Goal: Find specific page/section: Find specific page/section

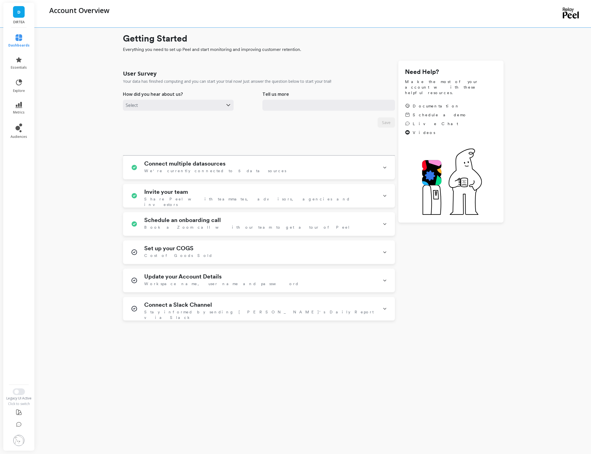
click at [19, 36] on icon at bounding box center [19, 37] width 7 height 7
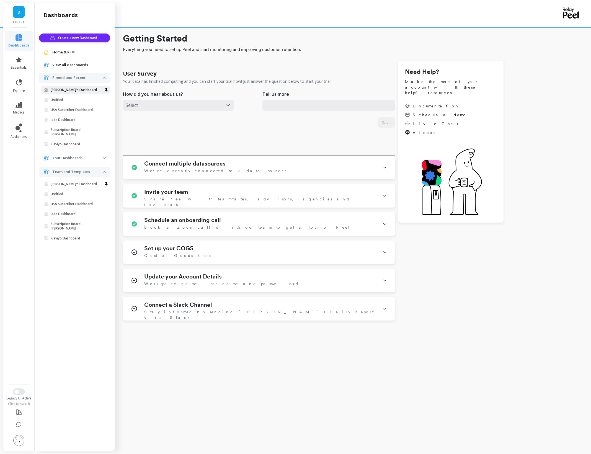
click at [65, 91] on p "Anwar's Dashboard" at bounding box center [74, 90] width 46 height 4
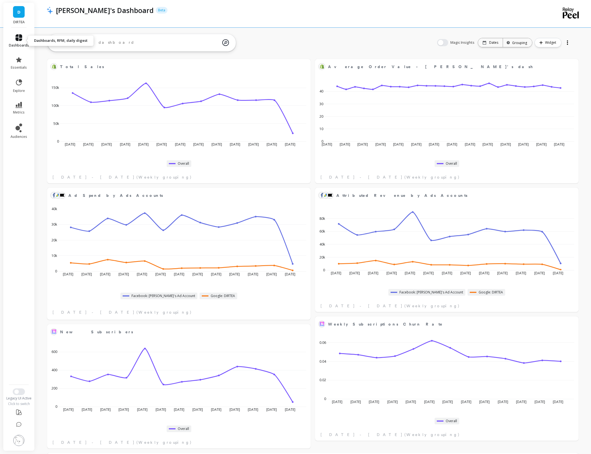
click at [17, 37] on icon at bounding box center [19, 37] width 7 height 7
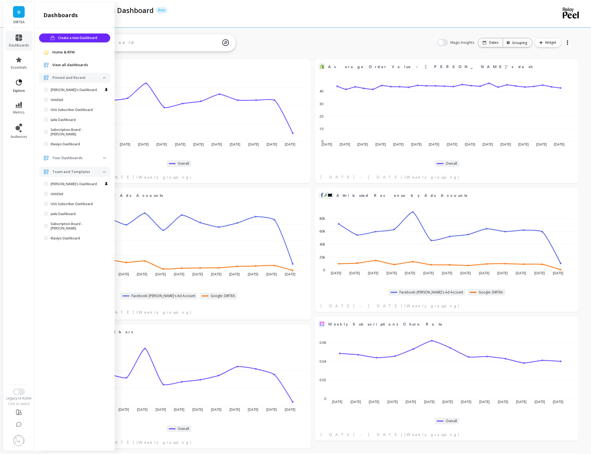
click at [19, 82] on icon at bounding box center [19, 83] width 8 height 8
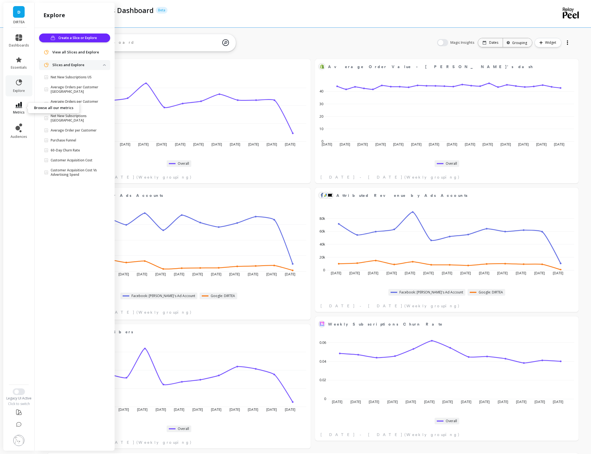
click at [19, 107] on icon at bounding box center [19, 105] width 7 height 6
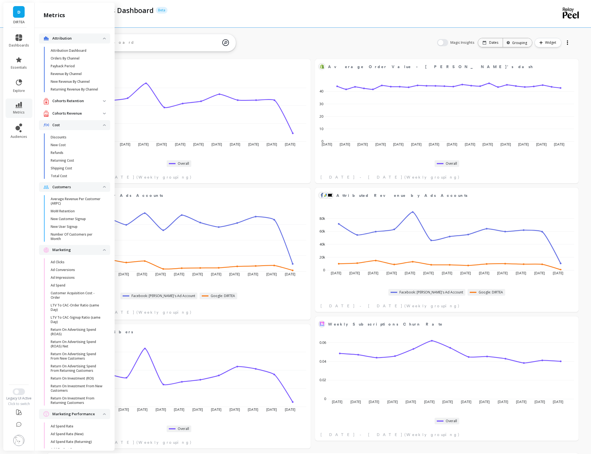
scroll to position [3, 0]
click at [65, 268] on p "Ad Conversions" at bounding box center [63, 270] width 24 height 4
